Goal: Task Accomplishment & Management: Use online tool/utility

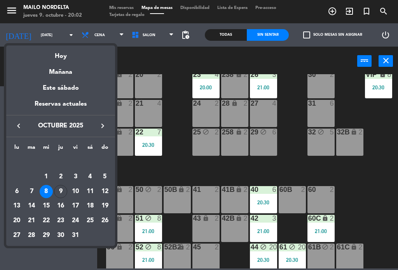
click at [57, 56] on div "Hoy" at bounding box center [60, 53] width 109 height 16
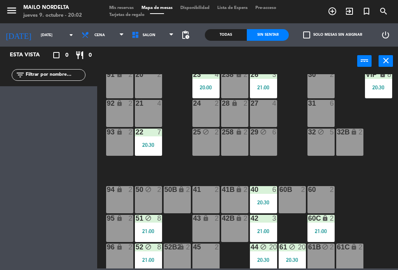
type input "[DEMOGRAPHIC_DATA][DATE]"
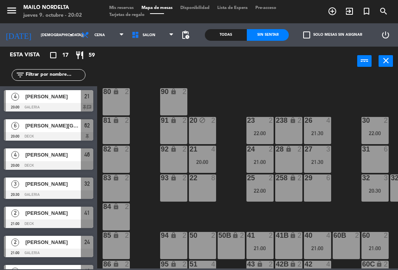
click at [36, 103] on div at bounding box center [48, 107] width 89 height 9
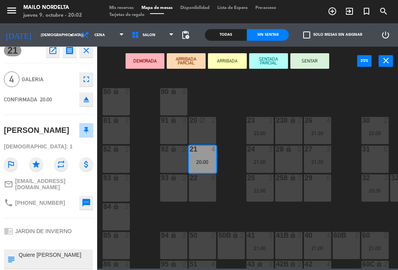
scroll to position [7, 0]
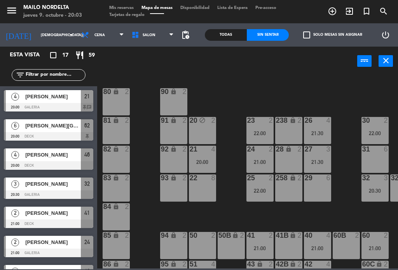
click at [58, 109] on div at bounding box center [48, 107] width 89 height 9
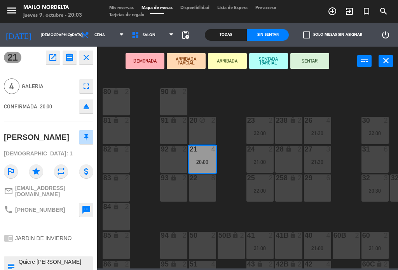
click at [311, 63] on button "SENTAR" at bounding box center [309, 61] width 39 height 16
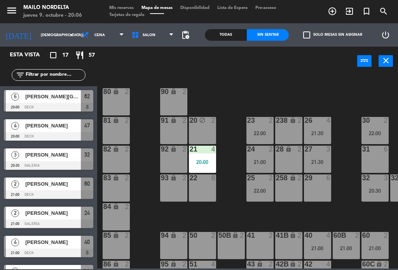
scroll to position [0, 0]
click at [66, 101] on div "[PERSON_NAME][GEOGRAPHIC_DATA]" at bounding box center [52, 96] width 56 height 13
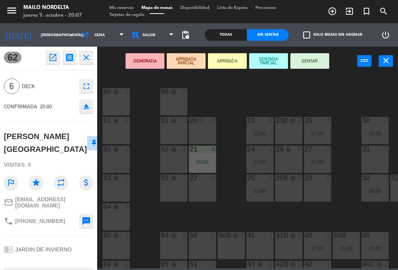
click at [313, 60] on button "SENTAR" at bounding box center [309, 61] width 39 height 16
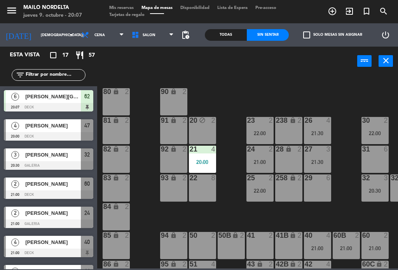
click at [19, 81] on div "filter_list" at bounding box center [48, 75] width 97 height 23
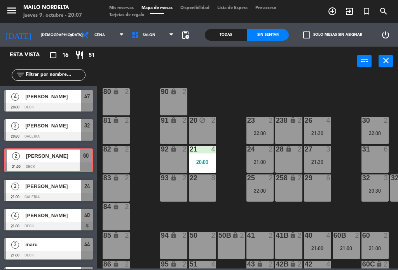
click at [318, 94] on div "80 lock 2 90 lock 2 20 block 2 23 2 22:00 26 4 21:30 30 2 22:00 VIP lock 10 21:…" at bounding box center [249, 171] width 297 height 194
click at [218, 81] on div "80 lock 2 90 lock 2 20 block 2 23 2 22:00 26 4 21:30 30 2 22:00 VIP lock 10 21:…" at bounding box center [249, 171] width 297 height 194
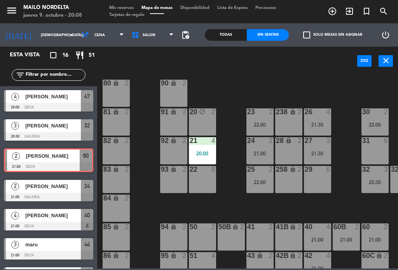
scroll to position [9, 0]
click at [64, 103] on div at bounding box center [48, 107] width 89 height 9
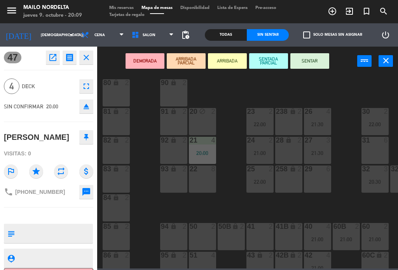
click at [313, 60] on button "SENTAR" at bounding box center [309, 61] width 39 height 16
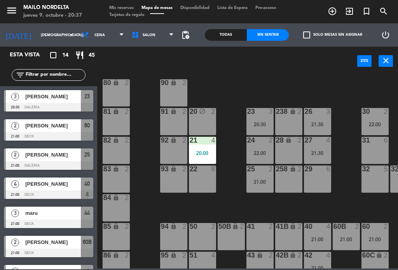
scroll to position [0, 0]
click at [70, 183] on span "[PERSON_NAME]" at bounding box center [53, 184] width 56 height 8
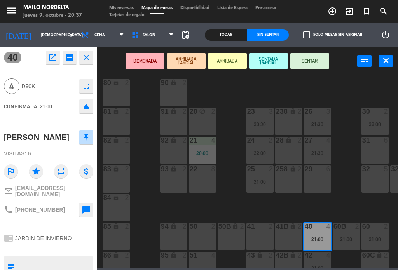
click at [315, 67] on button "SENTAR" at bounding box center [309, 61] width 39 height 16
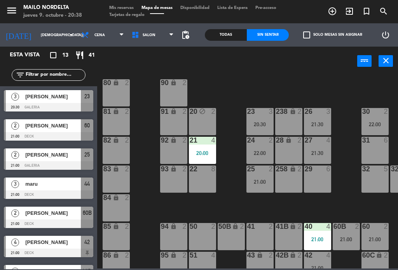
click at [62, 96] on span "[PERSON_NAME]" at bounding box center [53, 96] width 56 height 8
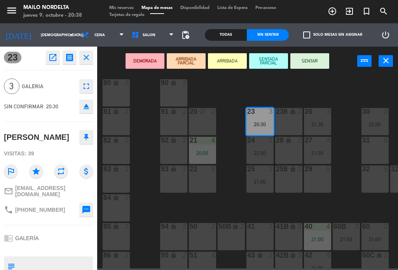
click at [317, 59] on button "SENTAR" at bounding box center [309, 61] width 39 height 16
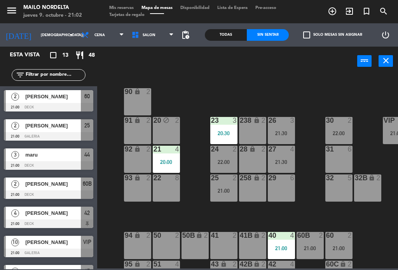
click at [37, 103] on div at bounding box center [48, 107] width 89 height 9
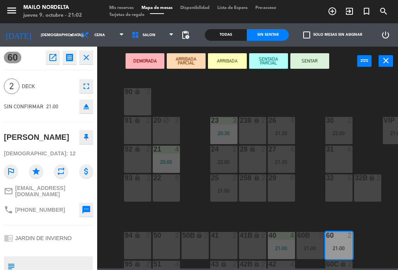
click at [305, 58] on button "SENTAR" at bounding box center [309, 61] width 39 height 16
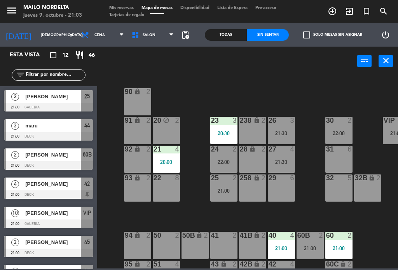
click at [65, 219] on div "[PERSON_NAME]" at bounding box center [52, 213] width 56 height 13
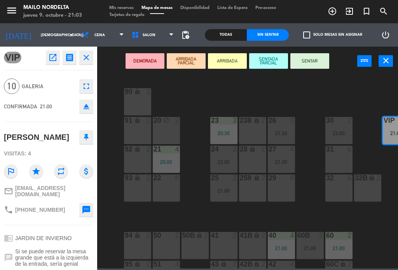
click at [311, 61] on button "SENTAR" at bounding box center [309, 61] width 39 height 16
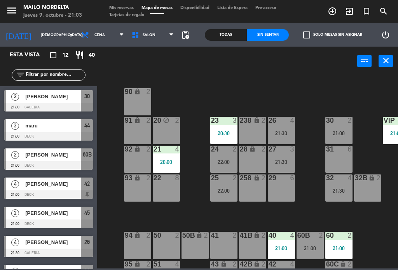
click at [37, 100] on span "[PERSON_NAME]" at bounding box center [53, 96] width 56 height 8
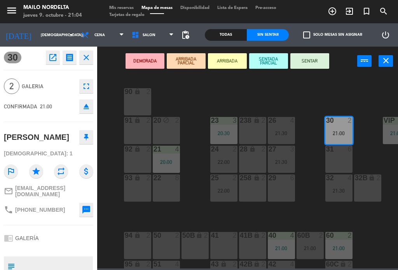
click at [312, 58] on button "SENTAR" at bounding box center [309, 61] width 39 height 16
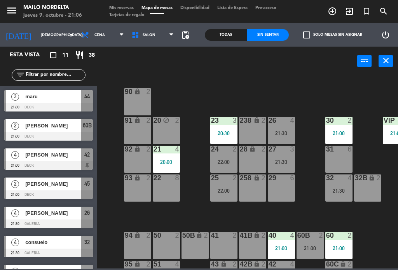
click at [27, 158] on span "[PERSON_NAME]" at bounding box center [53, 155] width 56 height 8
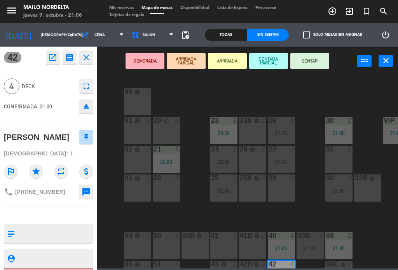
click at [314, 66] on button "SENTAR" at bounding box center [309, 61] width 39 height 16
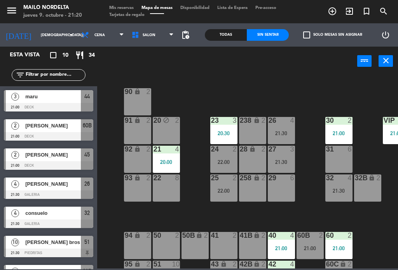
click at [242, 73] on div "power_input close" at bounding box center [227, 62] width 260 height 30
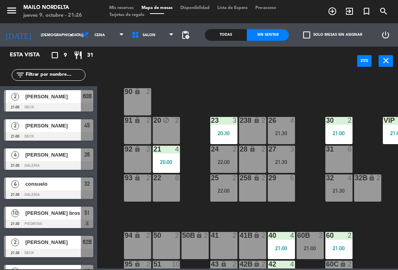
click at [52, 246] on span "[PERSON_NAME]" at bounding box center [53, 242] width 56 height 8
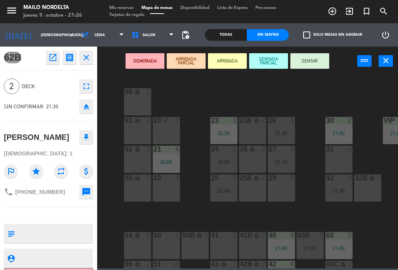
click at [314, 62] on button "SENTAR" at bounding box center [309, 61] width 39 height 16
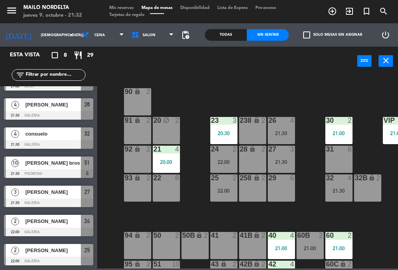
scroll to position [50, 0]
click at [58, 107] on span "[PERSON_NAME]" at bounding box center [53, 105] width 56 height 8
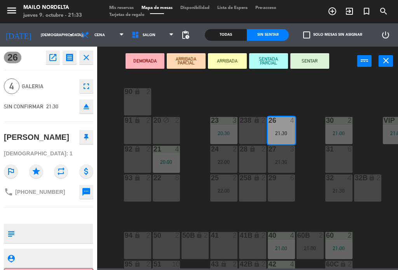
click at [307, 56] on button "SENTAR" at bounding box center [309, 61] width 39 height 16
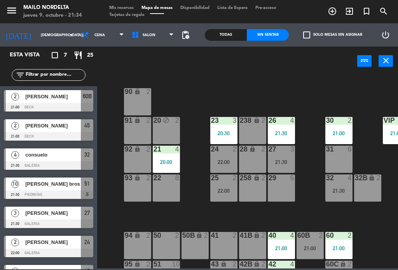
click at [44, 134] on div at bounding box center [48, 136] width 89 height 9
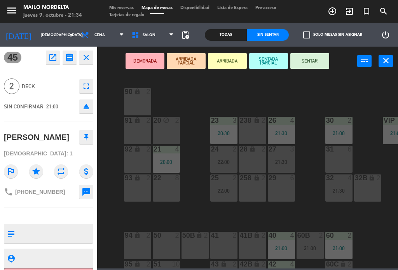
click at [310, 58] on button "SENTAR" at bounding box center [309, 61] width 39 height 16
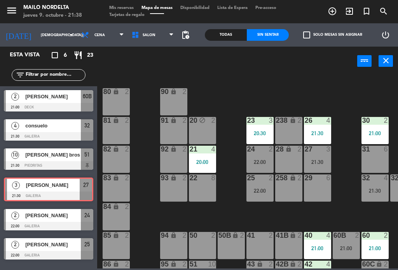
scroll to position [0, 0]
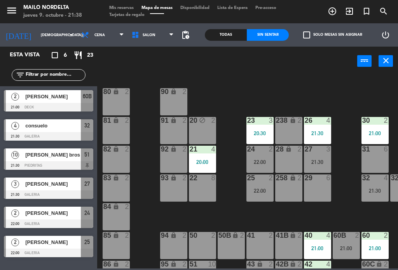
click at [66, 72] on input "text" at bounding box center [55, 75] width 60 height 9
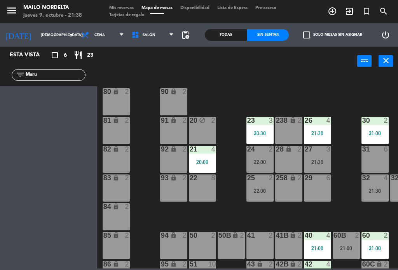
click at [225, 82] on div "80 lock 2 90 lock 2 20 block 2 23 3 20:30 26 4 21:30 30 2 21:00 VIP lock 10 21:…" at bounding box center [249, 171] width 297 height 194
click at [232, 38] on div "Todas" at bounding box center [226, 35] width 42 height 12
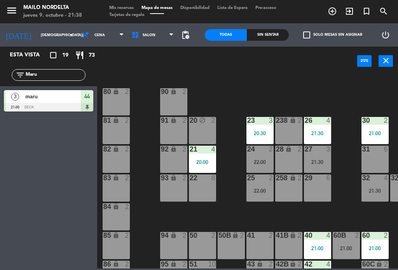
click at [56, 73] on input "Maru" at bounding box center [55, 75] width 60 height 9
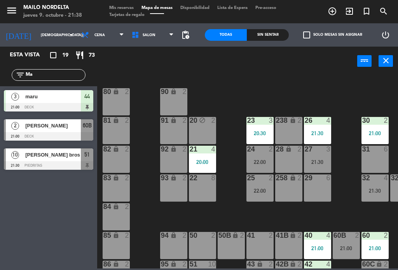
type input "M"
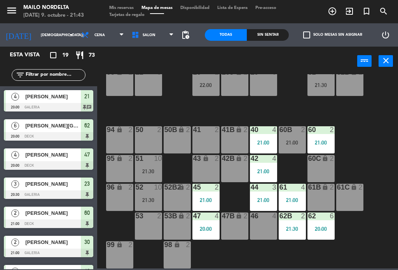
scroll to position [106, 54]
click at [323, 223] on div "62 6 20:00" at bounding box center [320, 226] width 27 height 27
click at [367, 235] on div "80 lock 2 90 lock 2 20 block 2 23 3 20:30 26 4 21:30 30 2 21:00 VIP lock 10 21:…" at bounding box center [249, 171] width 297 height 194
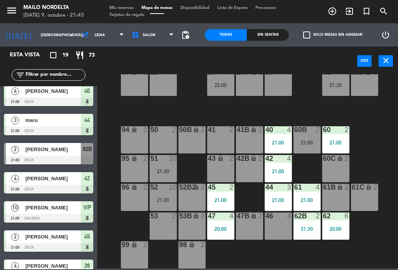
scroll to position [106, 39]
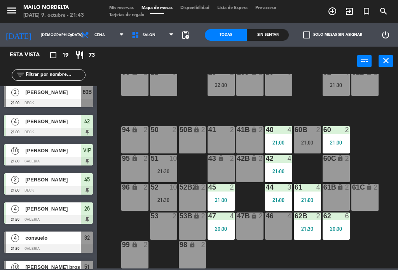
click at [278, 38] on div "Sin sentar" at bounding box center [268, 35] width 42 height 12
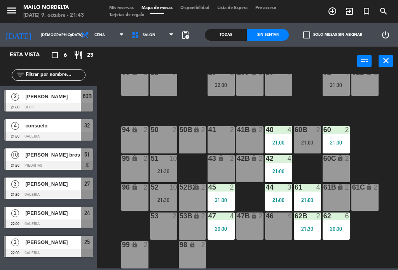
click at [55, 77] on input "text" at bounding box center [55, 75] width 60 height 9
click at [227, 37] on div "Todas" at bounding box center [226, 35] width 42 height 12
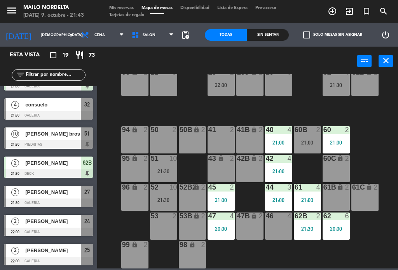
scroll to position [371, 0]
click at [35, 199] on div at bounding box center [48, 203] width 89 height 9
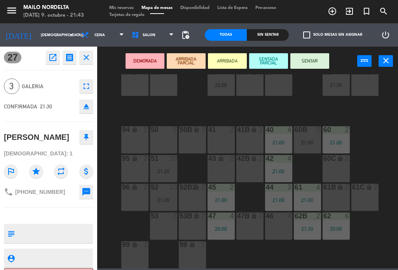
click at [317, 67] on button "SENTAR" at bounding box center [309, 61] width 39 height 16
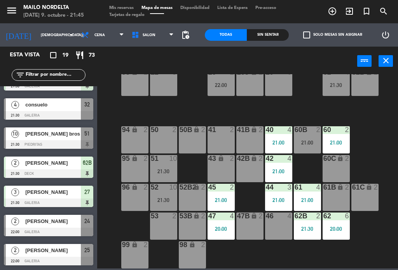
click at [30, 255] on div "[PERSON_NAME]" at bounding box center [52, 250] width 56 height 13
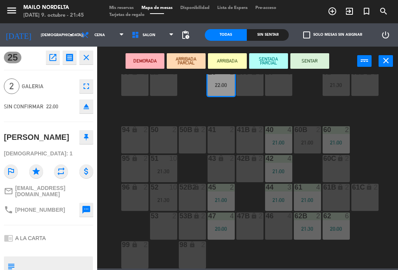
click at [308, 68] on button "SENTAR" at bounding box center [309, 61] width 39 height 16
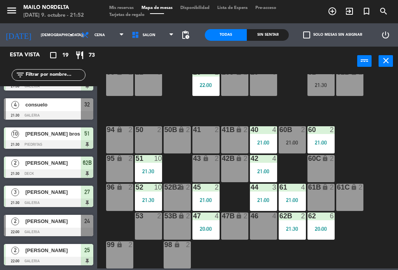
scroll to position [106, 54]
